Goal: Task Accomplishment & Management: Manage account settings

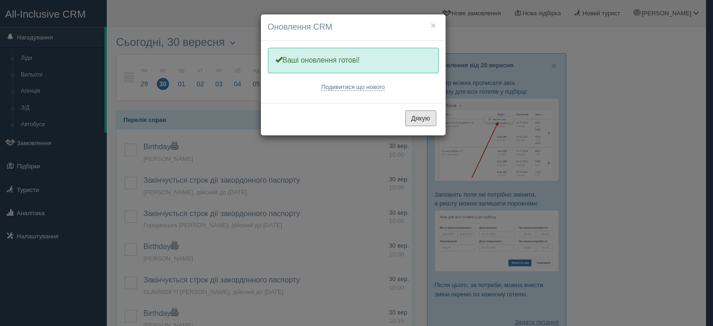
drag, startPoint x: 417, startPoint y: 117, endPoint x: 407, endPoint y: 115, distance: 10.4
click at [418, 117] on button "Дякую" at bounding box center [420, 119] width 31 height 16
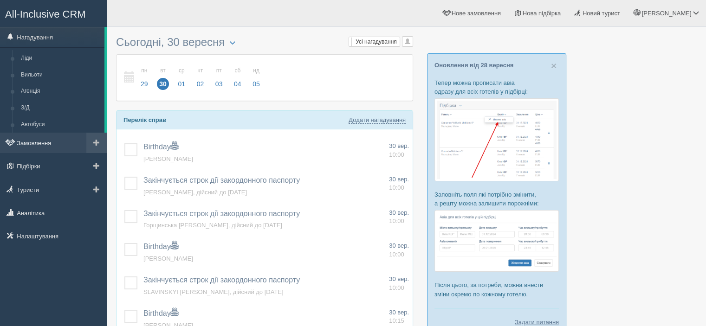
click at [33, 140] on link "Замовлення" at bounding box center [53, 143] width 107 height 20
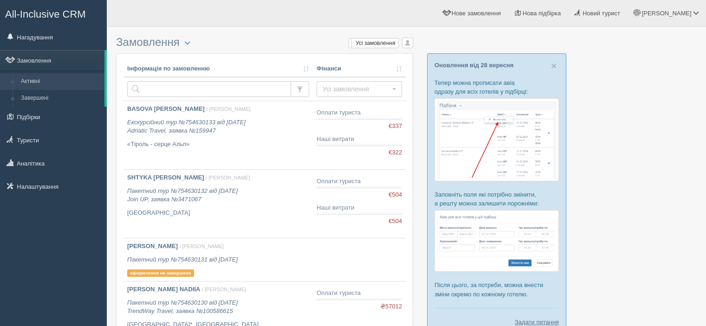
click at [9, 274] on div "All-Inclusive CRM Нагадування Замовлення Активні Завершені" at bounding box center [53, 163] width 107 height 326
click at [199, 89] on input "text" at bounding box center [209, 89] width 164 height 16
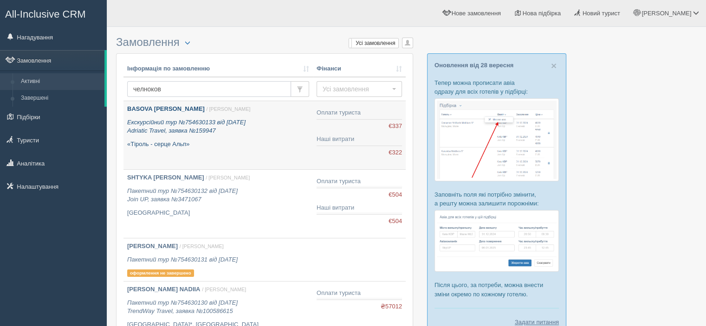
type input "[PERSON_NAME]"
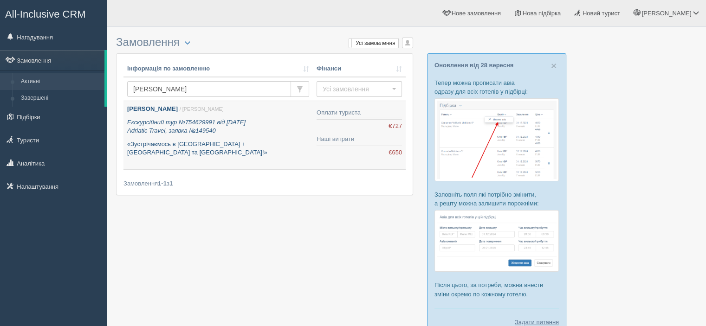
click at [193, 139] on div "Челнокова Наталя / Віталій К. Екскурсійний тур №754629991 від 09.07.2024 Adriat…" at bounding box center [218, 131] width 182 height 52
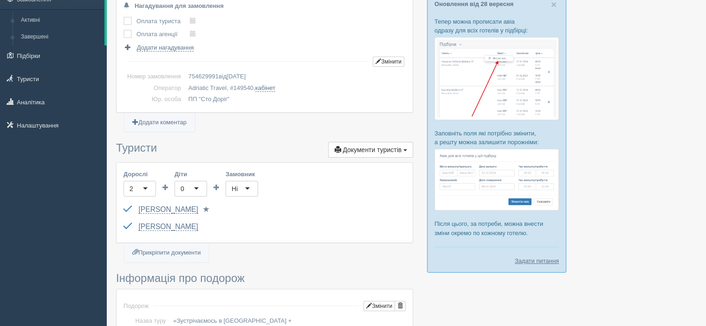
scroll to position [186, 0]
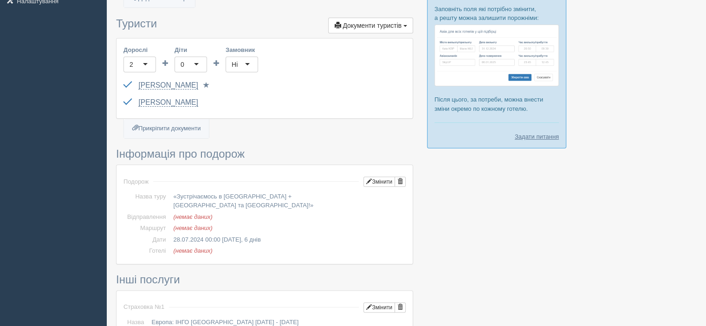
click at [0, 227] on div "All-Inclusive CRM Нагадування Замовлення Активні Завершені" at bounding box center [353, 183] width 706 height 739
